Goal: Task Accomplishment & Management: Manage account settings

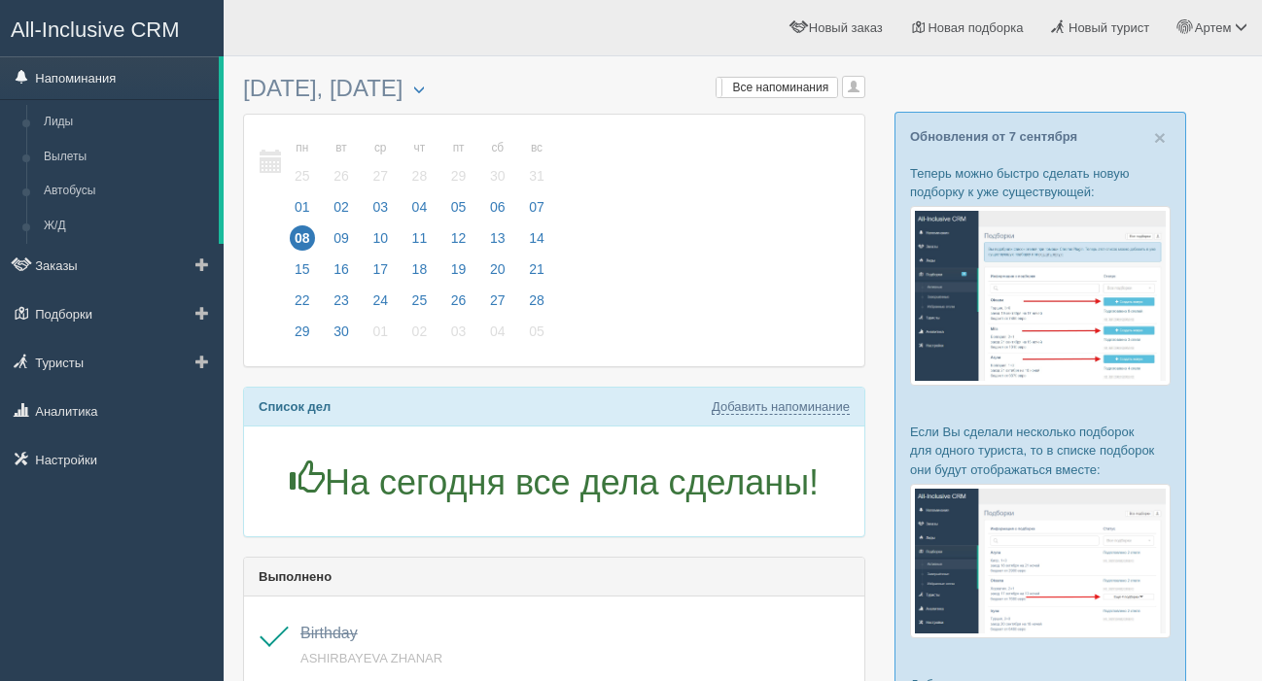
click at [85, 76] on link "Напоминания" at bounding box center [109, 77] width 219 height 43
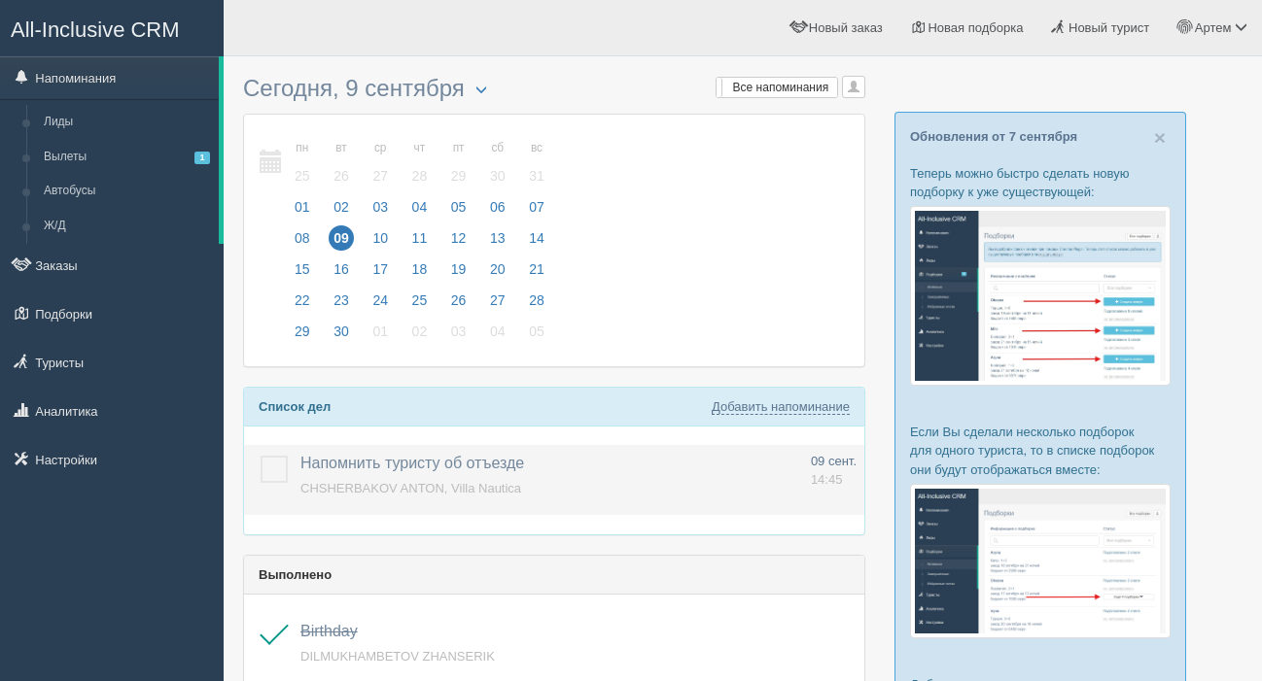
click at [260, 456] on label at bounding box center [260, 456] width 0 height 0
click at [0, 0] on input "checkbox" at bounding box center [0, 0] width 0 height 0
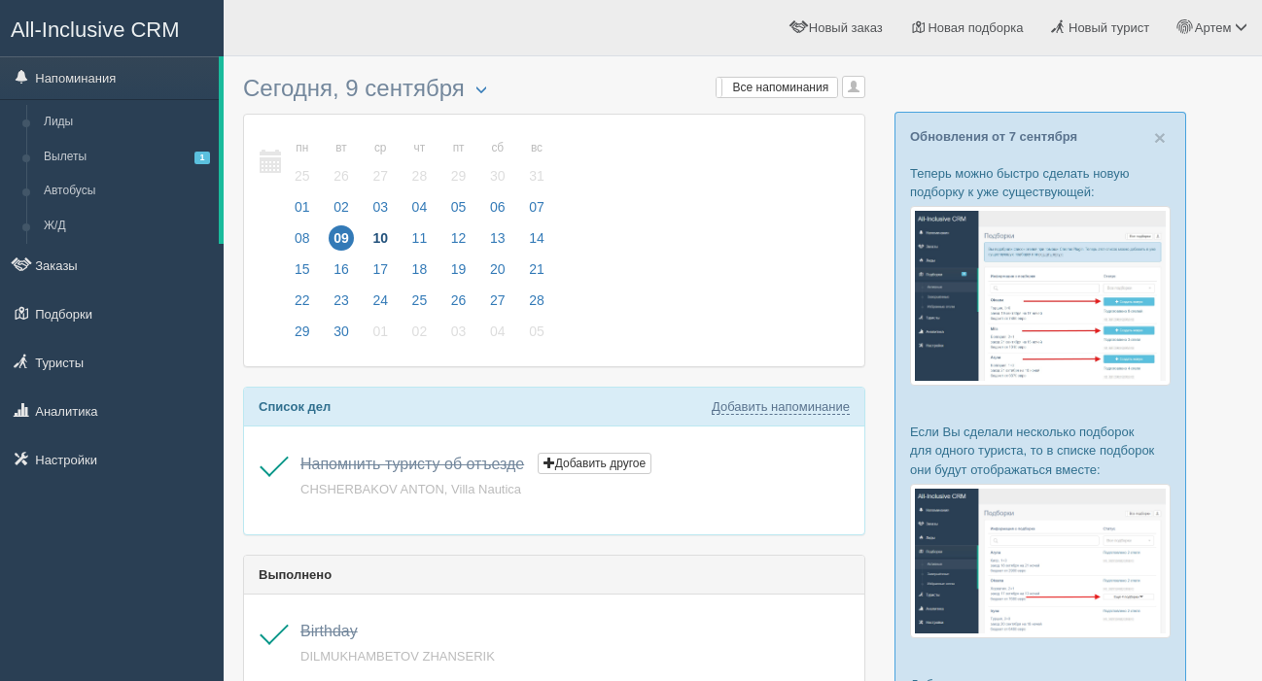
click at [381, 243] on span "10" at bounding box center [379, 237] width 25 height 25
click at [431, 229] on span "11" at bounding box center [419, 237] width 25 height 25
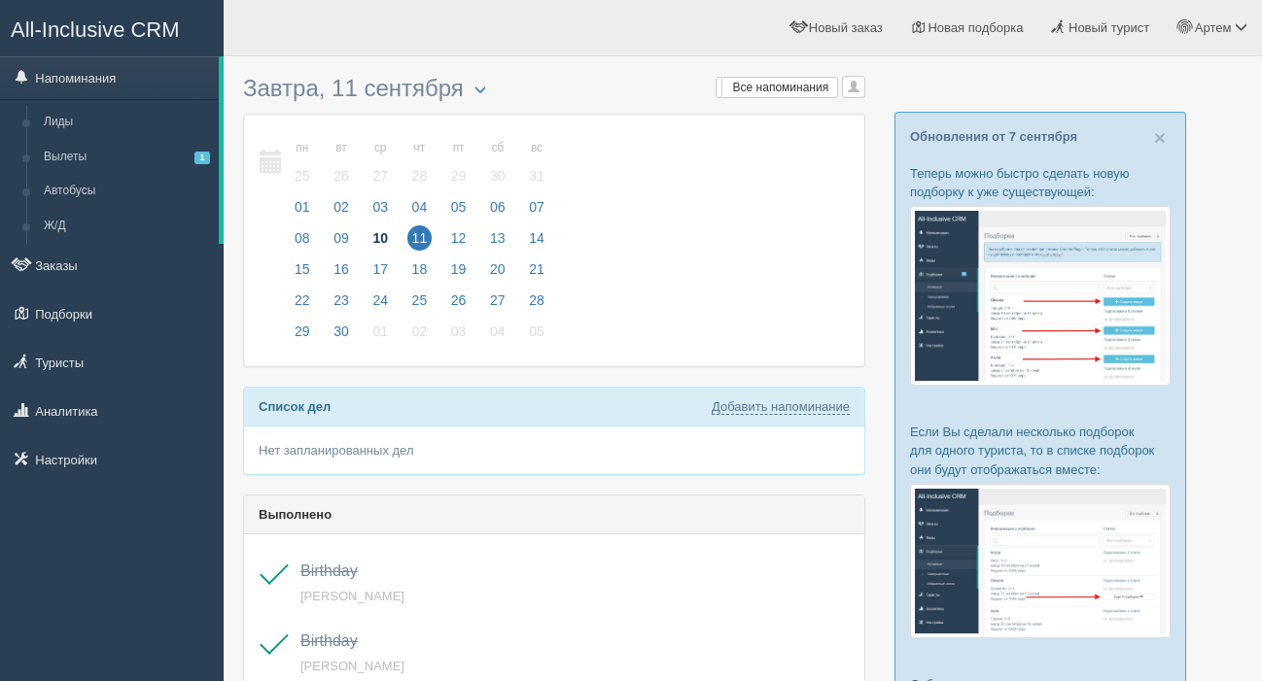
click at [377, 235] on span "10" at bounding box center [379, 237] width 25 height 25
